Goal: Obtain resource: Obtain resource

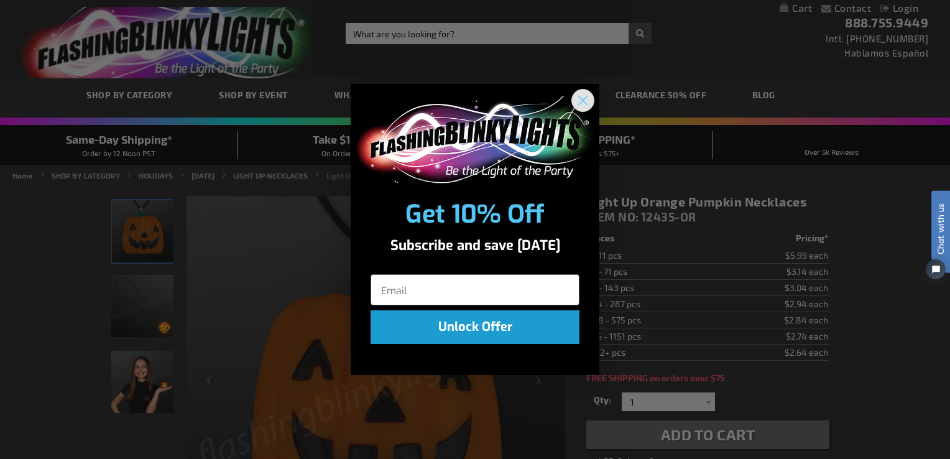
click at [584, 96] on circle "Close dialog" at bounding box center [583, 100] width 21 height 21
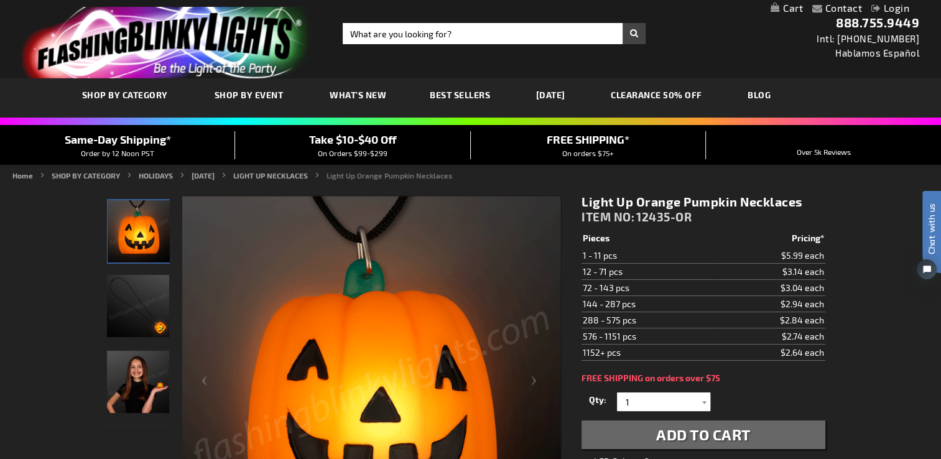
scroll to position [249, 0]
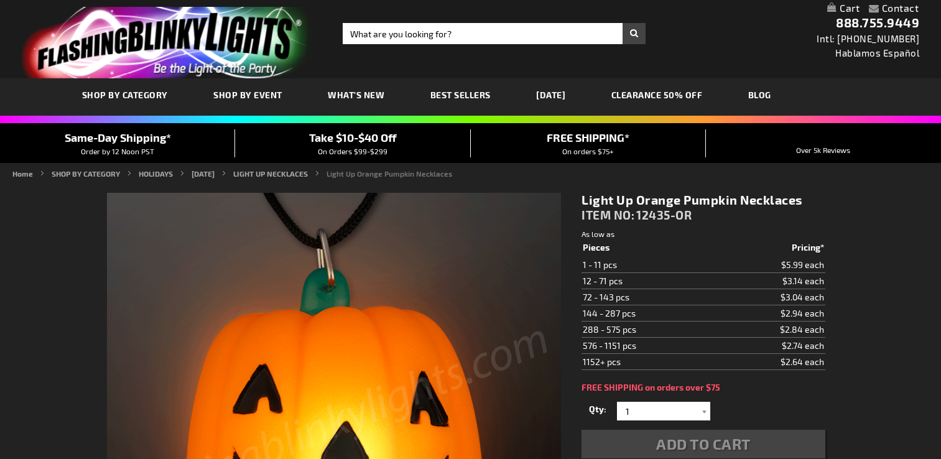
scroll to position [249, 0]
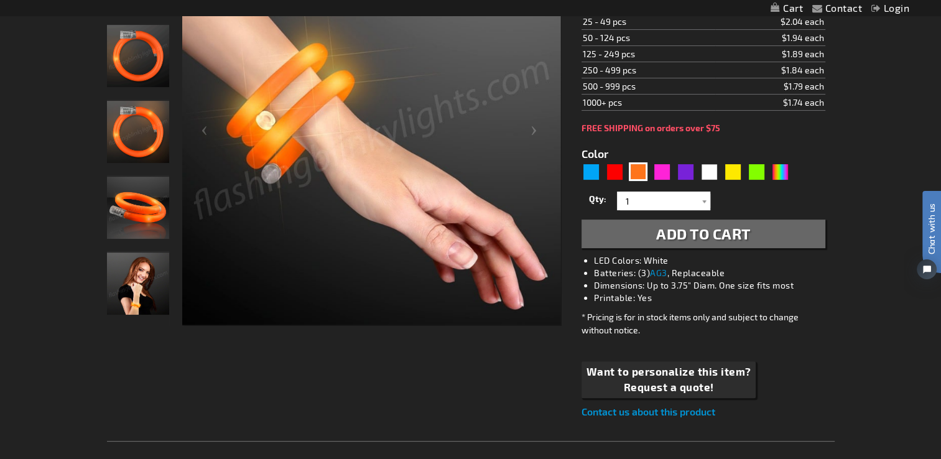
scroll to position [126, 0]
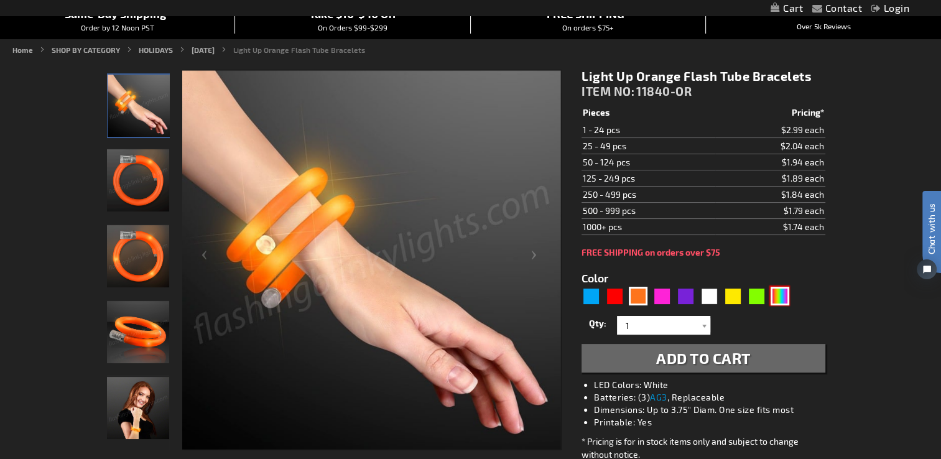
click at [783, 295] on div "Multicolor" at bounding box center [779, 296] width 19 height 19
type input "5659"
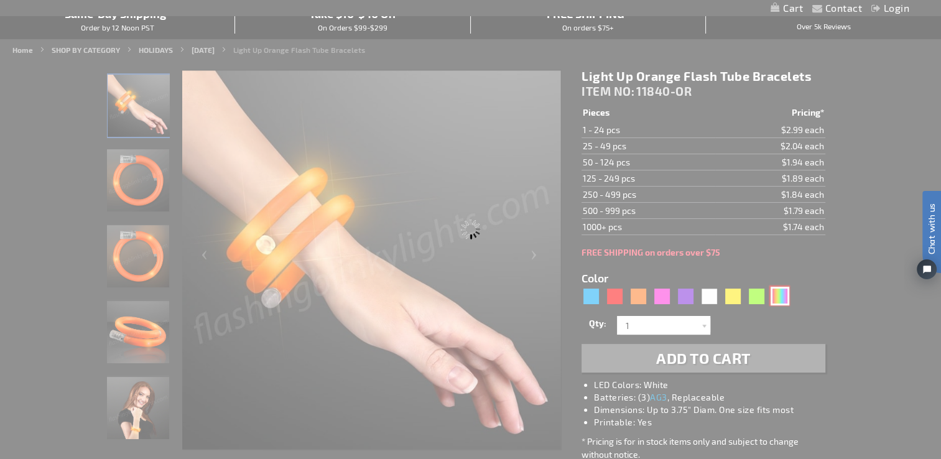
type input "11840-MLT"
type input "Customize - Multicolor Lights Flashing Tube Bracelets - ITEM NO: 11840-MLT"
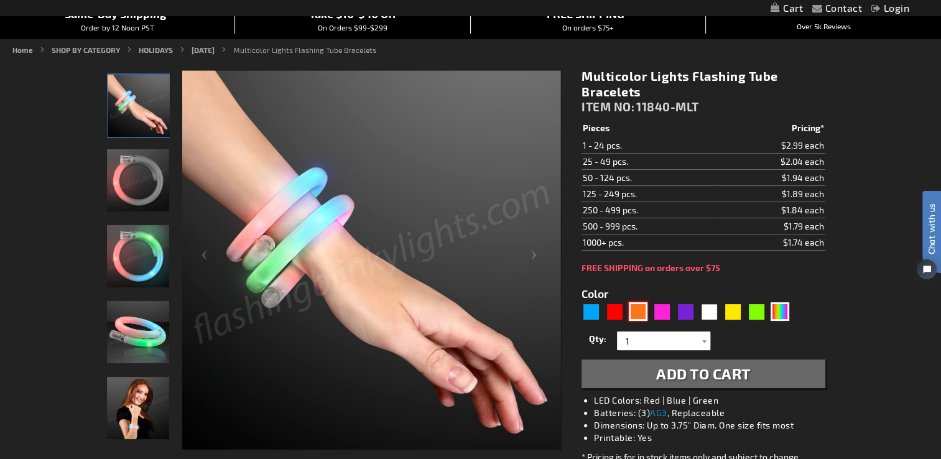
click at [634, 310] on div "Orange" at bounding box center [638, 311] width 19 height 19
type input "5637"
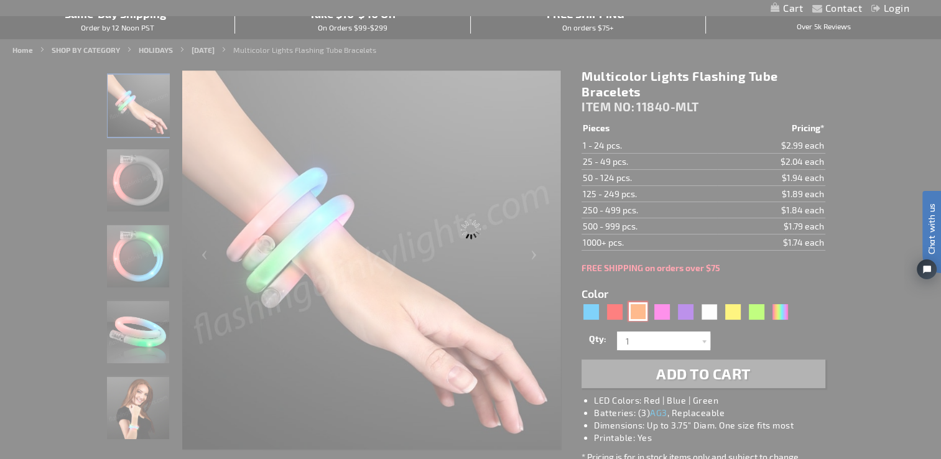
type input "11840-OR"
type input "Customize - Light Up Orange Flash Tube Bracelets - ITEM NO: 11840-OR"
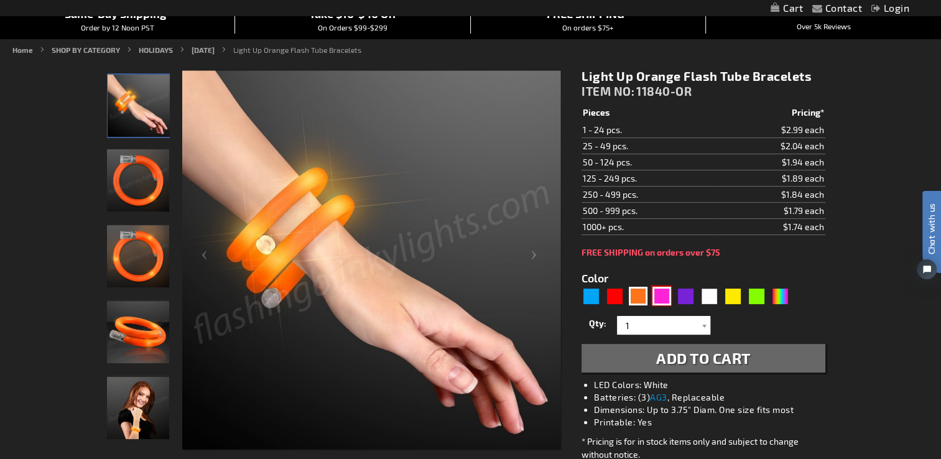
click at [662, 300] on div "Pink" at bounding box center [661, 296] width 19 height 19
type input "5639"
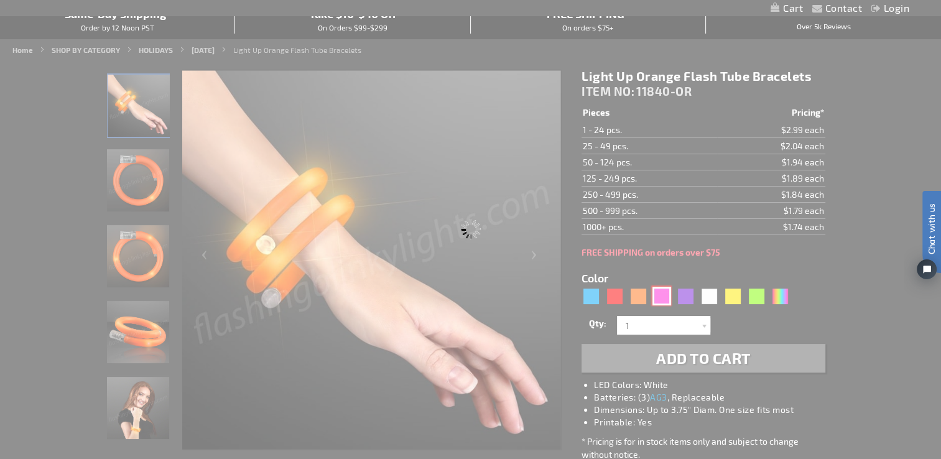
type input "11840-PK"
type input "Customize - Pink Light Up Tube Wrap Bracelets - ITEM NO: 11840-PK"
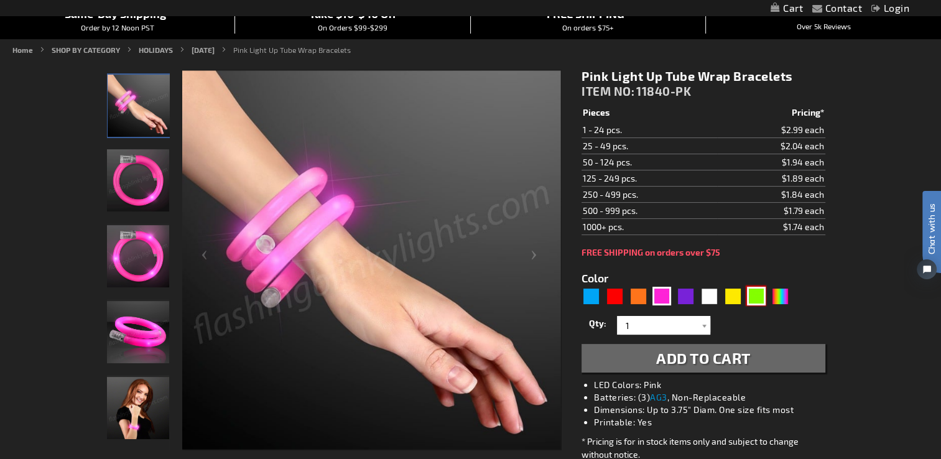
click at [760, 295] on div "Green" at bounding box center [756, 296] width 19 height 19
type input "5648"
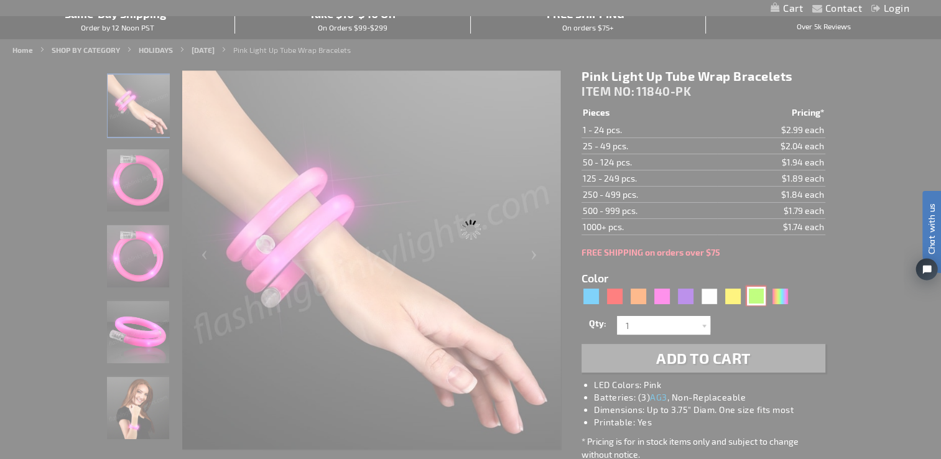
type input "11840-GN"
type input "Customize - Green Flash LED Tube Wrap Bracelets - ITEM NO: 11840-GN"
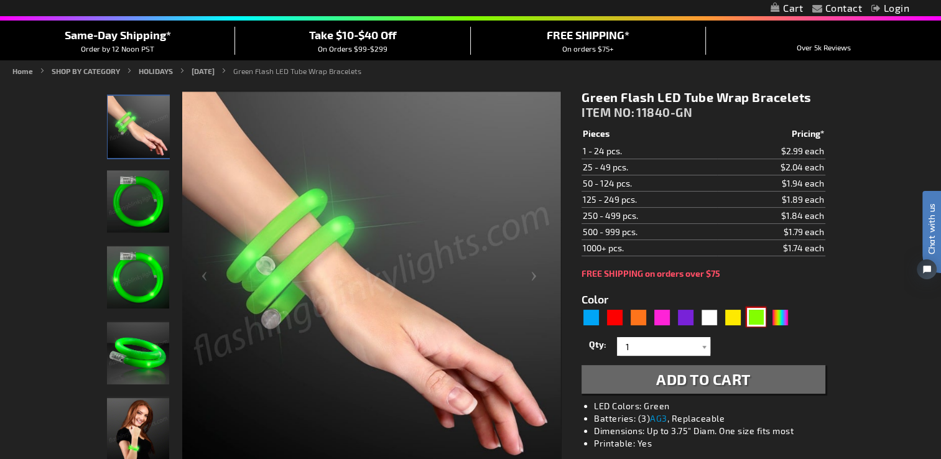
scroll to position [126, 0]
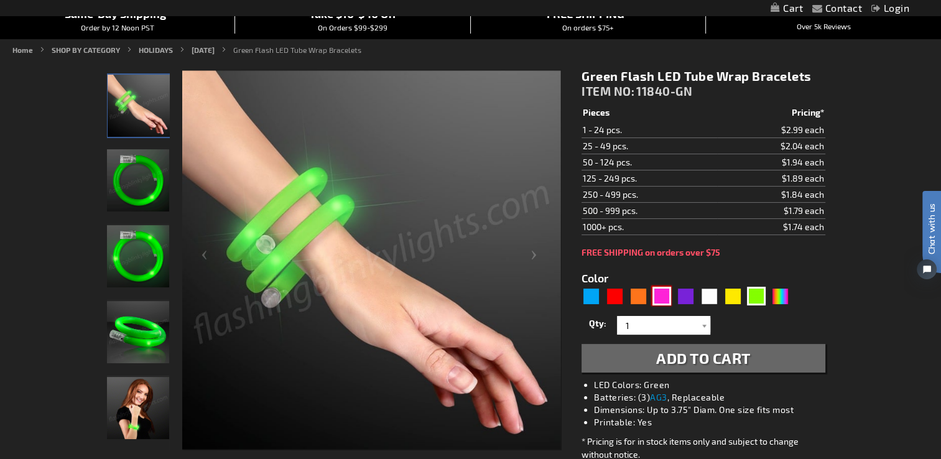
click at [669, 295] on div "Pink" at bounding box center [661, 296] width 19 height 19
type input "5639"
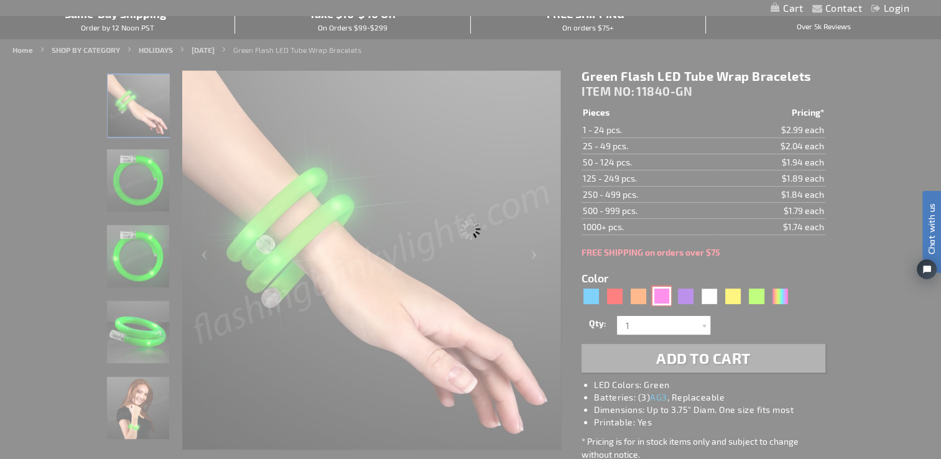
type input "11840-PK"
type input "Customize - Pink Light Up Tube Wrap Bracelets - ITEM NO: 11840-PK"
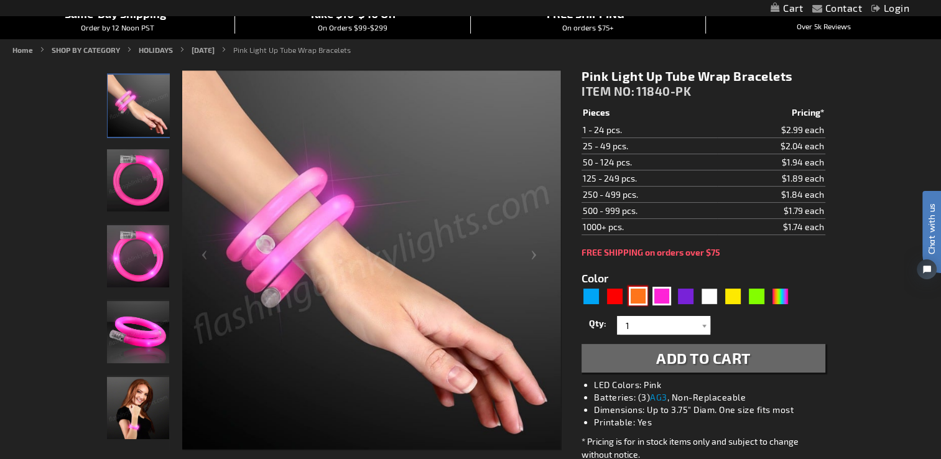
click at [637, 298] on div "Orange" at bounding box center [638, 296] width 19 height 19
type input "5637"
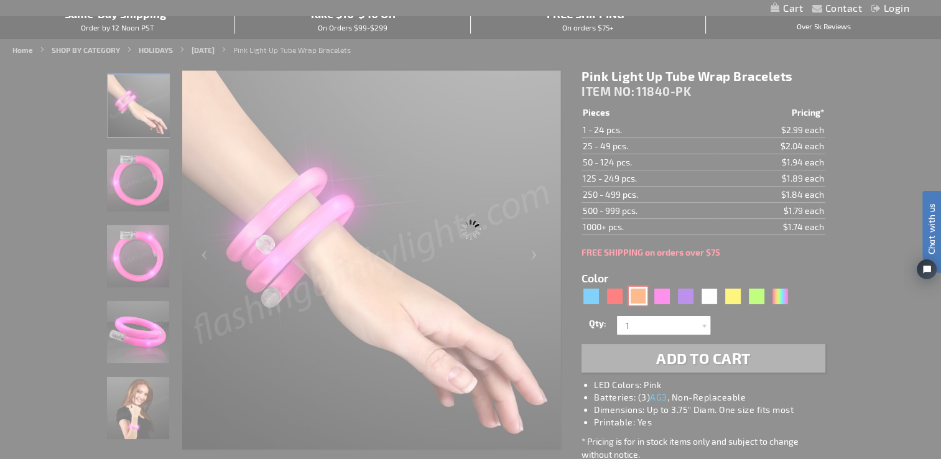
type input "11840-OR"
type input "Customize - Light Up Orange Flash Tube Bracelets - ITEM NO: 11840-OR"
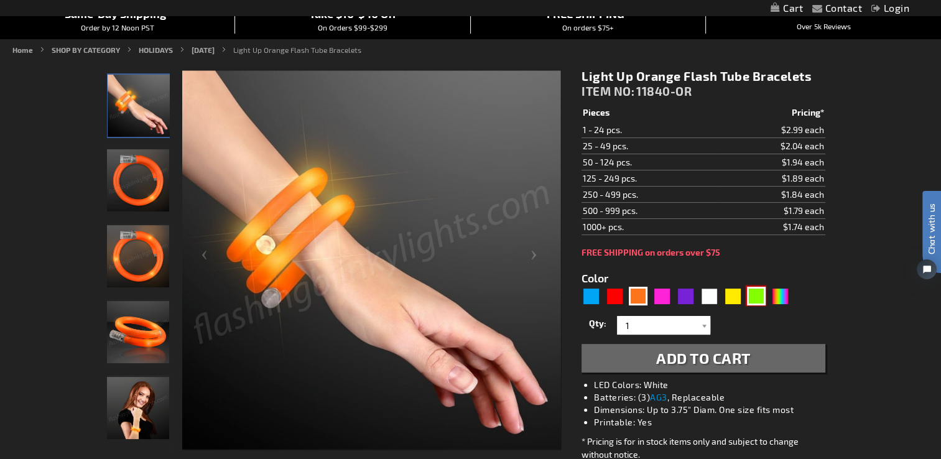
click at [753, 300] on div "Green" at bounding box center [756, 296] width 19 height 19
type input "5648"
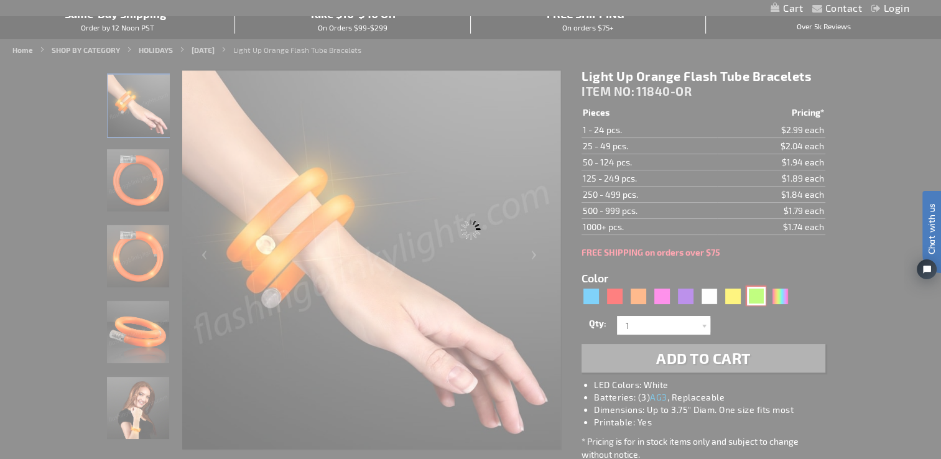
type input "11840-GN"
type input "Customize - Green Flash LED Tube Wrap Bracelets - ITEM NO: 11840-GN"
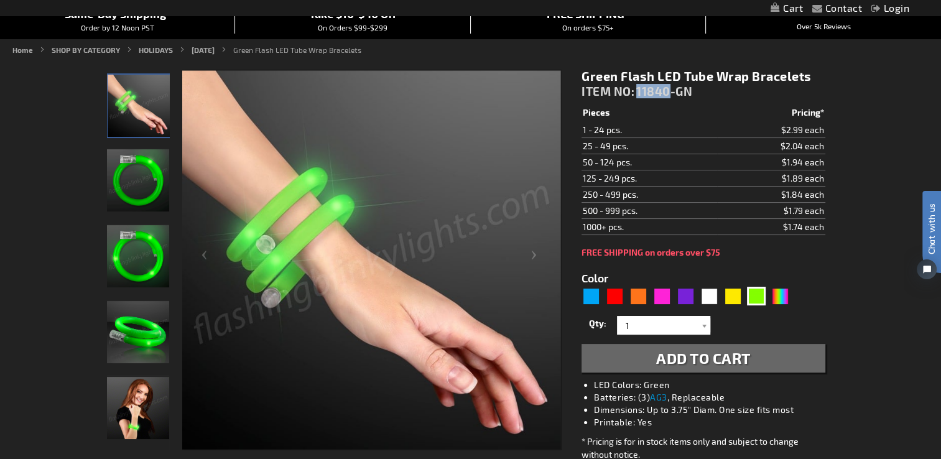
drag, startPoint x: 672, startPoint y: 85, endPoint x: 639, endPoint y: 86, distance: 32.3
click at [639, 86] on span "11840-GN" at bounding box center [664, 91] width 56 height 14
copy span "11840"
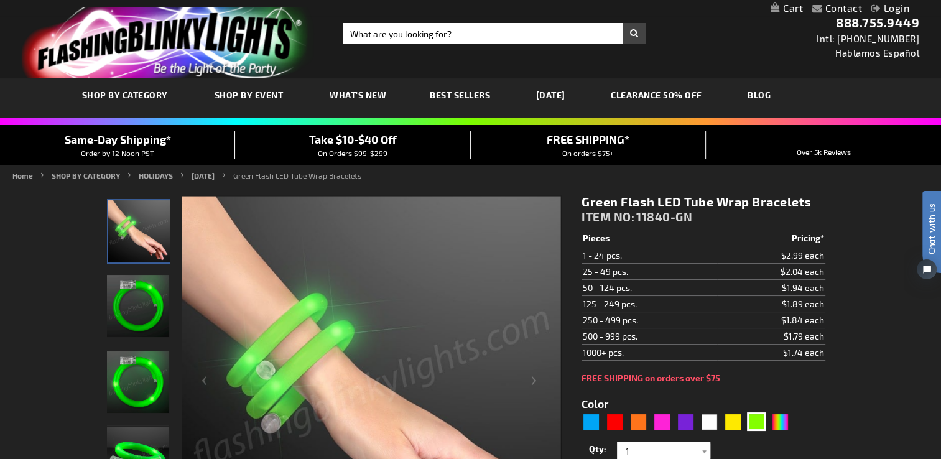
click at [744, 213] on div "Green Flash LED Tube Wrap Bracelets ITEM NO: 11840-GN" at bounding box center [702, 212] width 243 height 36
